Goal: Task Accomplishment & Management: Manage account settings

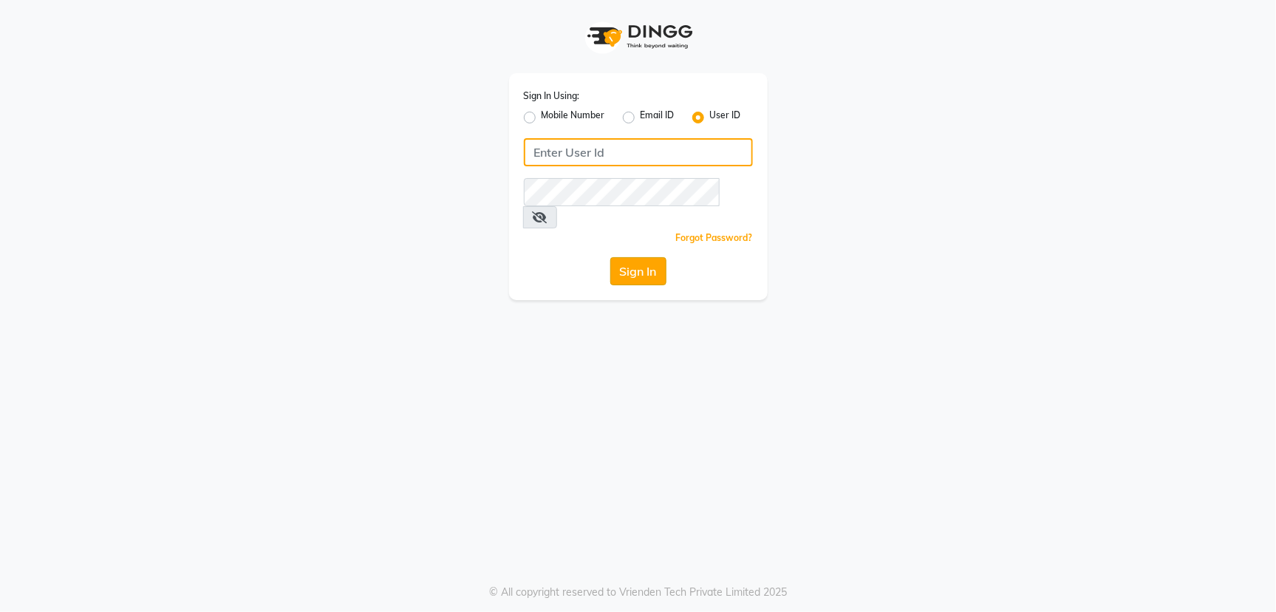
type input "[PERSON_NAME]@123"
click at [625, 257] on button "Sign In" at bounding box center [638, 271] width 56 height 28
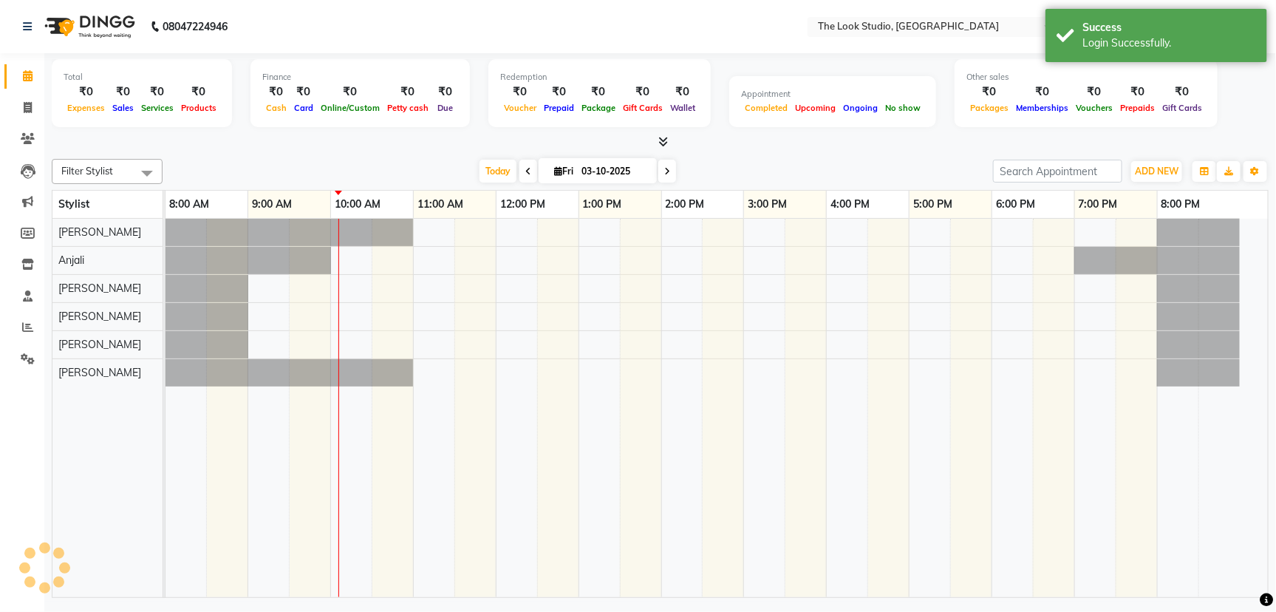
select select "en"
